Goal: Task Accomplishment & Management: Manage account settings

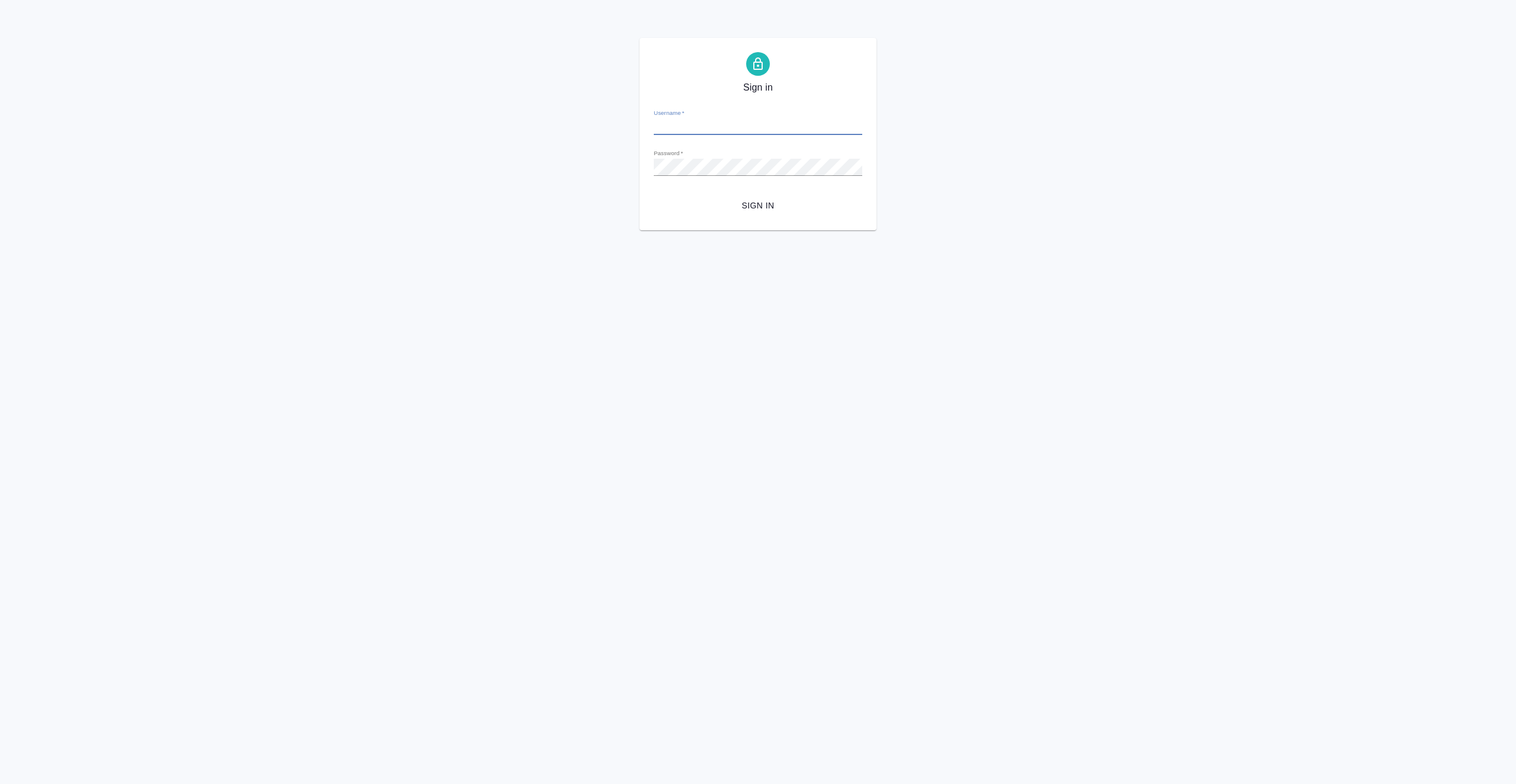
type input "[EMAIL_ADDRESS][DOMAIN_NAME]"
click at [768, 207] on span "Sign in" at bounding box center [757, 206] width 189 height 15
